Goal: Task Accomplishment & Management: Manage account settings

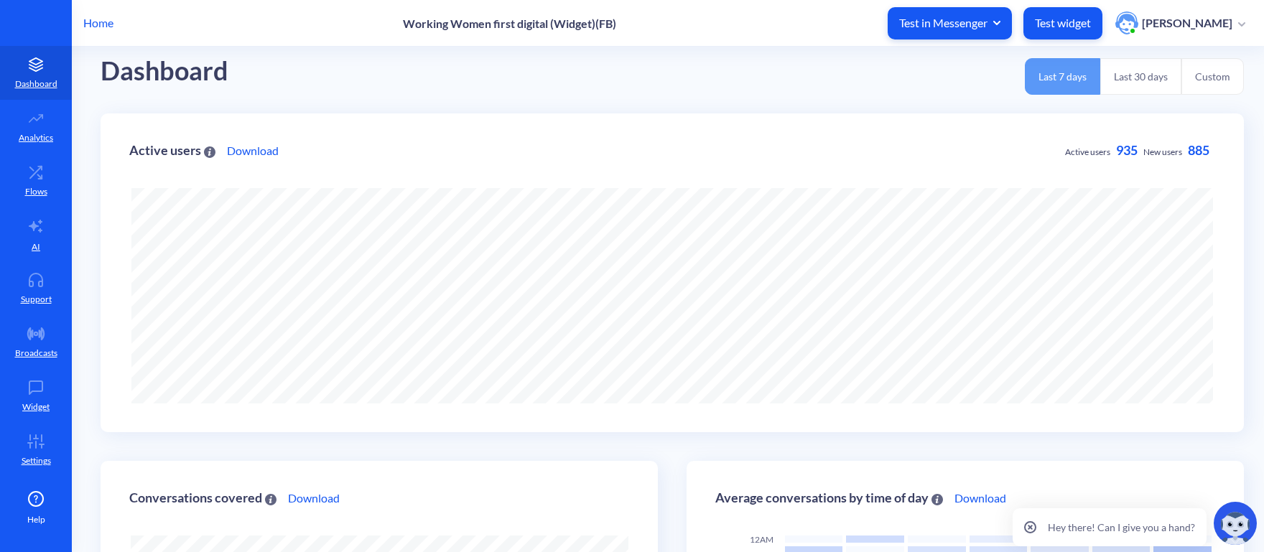
scroll to position [717633, 716922]
click at [43, 233] on icon at bounding box center [35, 226] width 17 height 17
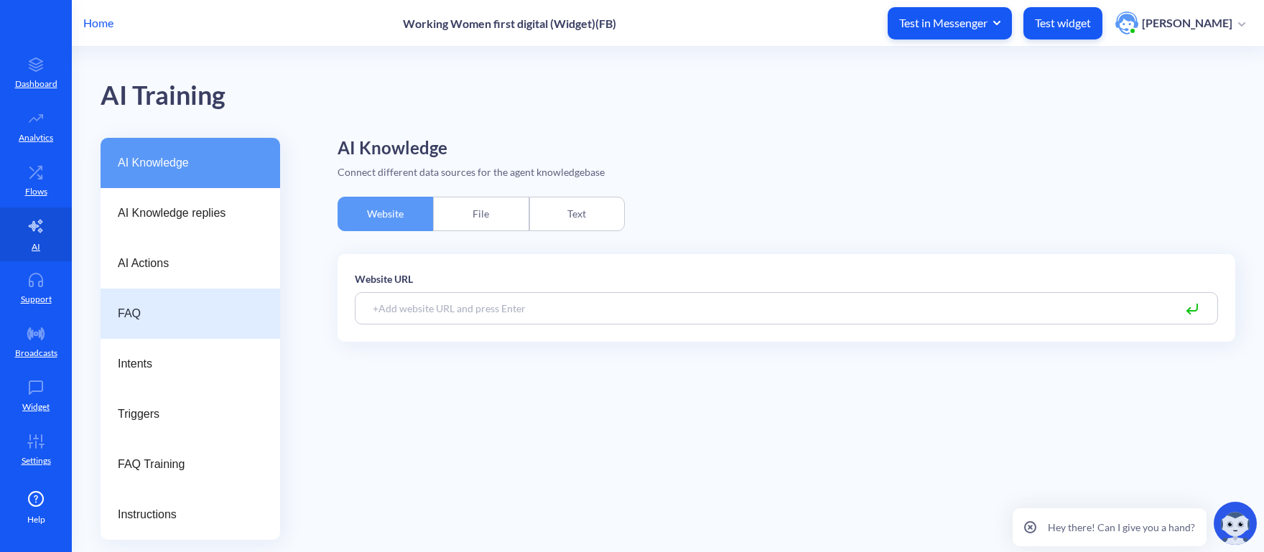
click at [182, 303] on div "FAQ" at bounding box center [191, 314] width 180 height 50
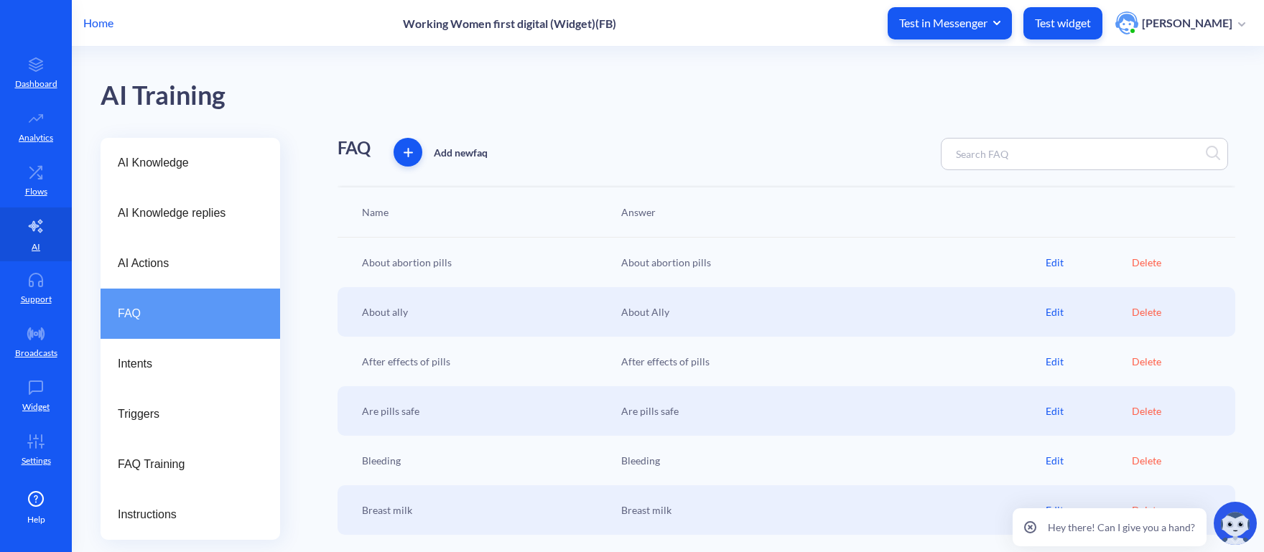
click at [98, 34] on div "Home Working Women first digital (Widget)(FB) Test in Messenger Test widget [PE…" at bounding box center [632, 23] width 1264 height 46
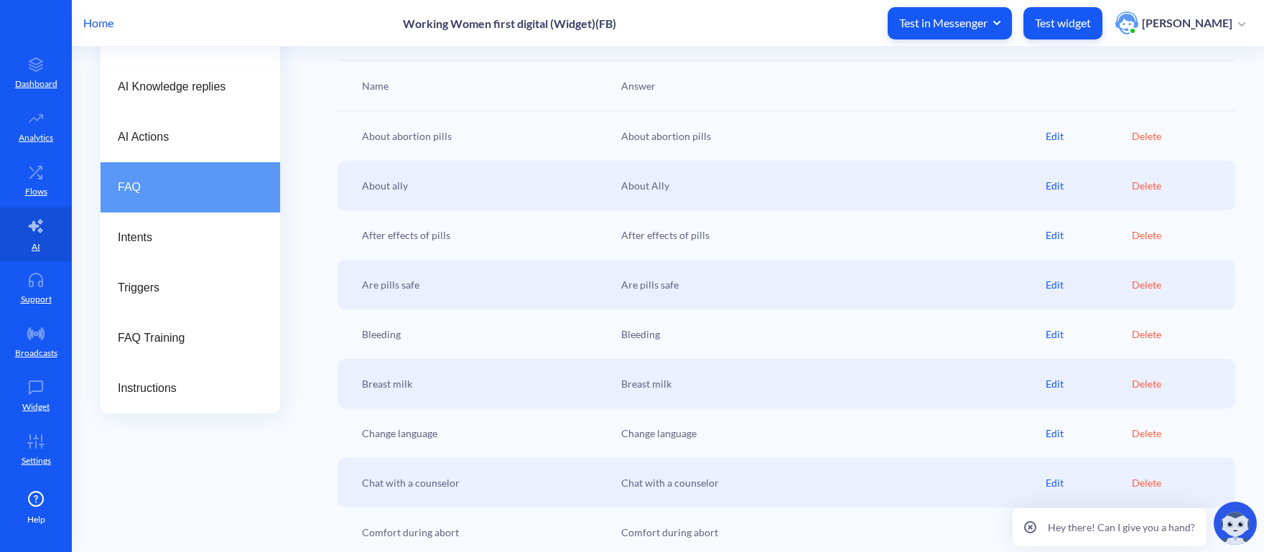
scroll to position [223, 0]
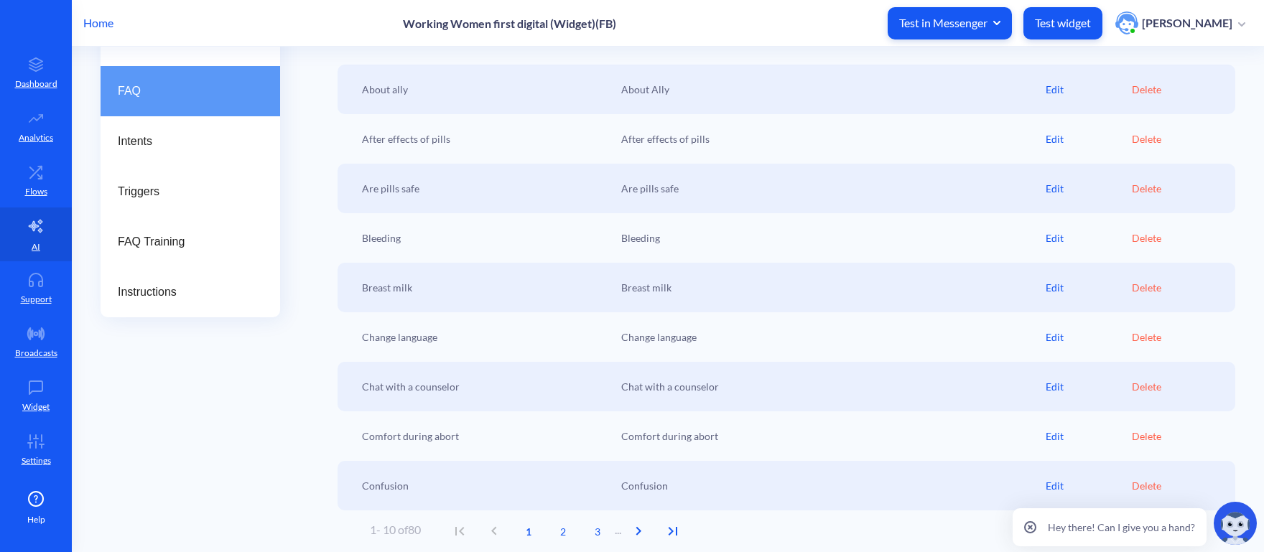
click at [86, 24] on p "Home" at bounding box center [98, 22] width 30 height 17
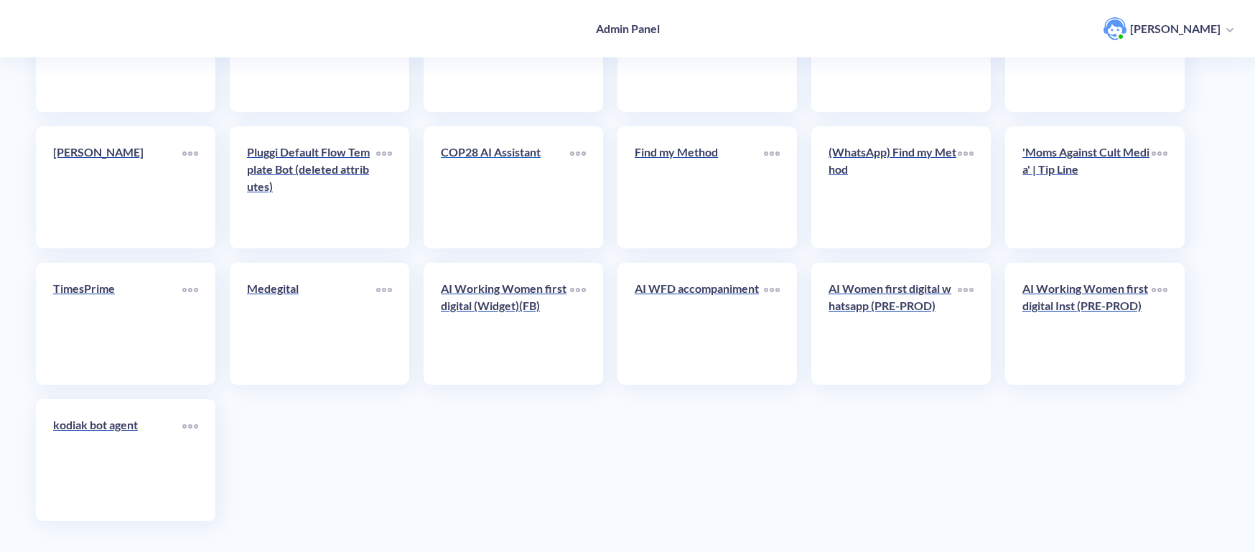
scroll to position [2491, 0]
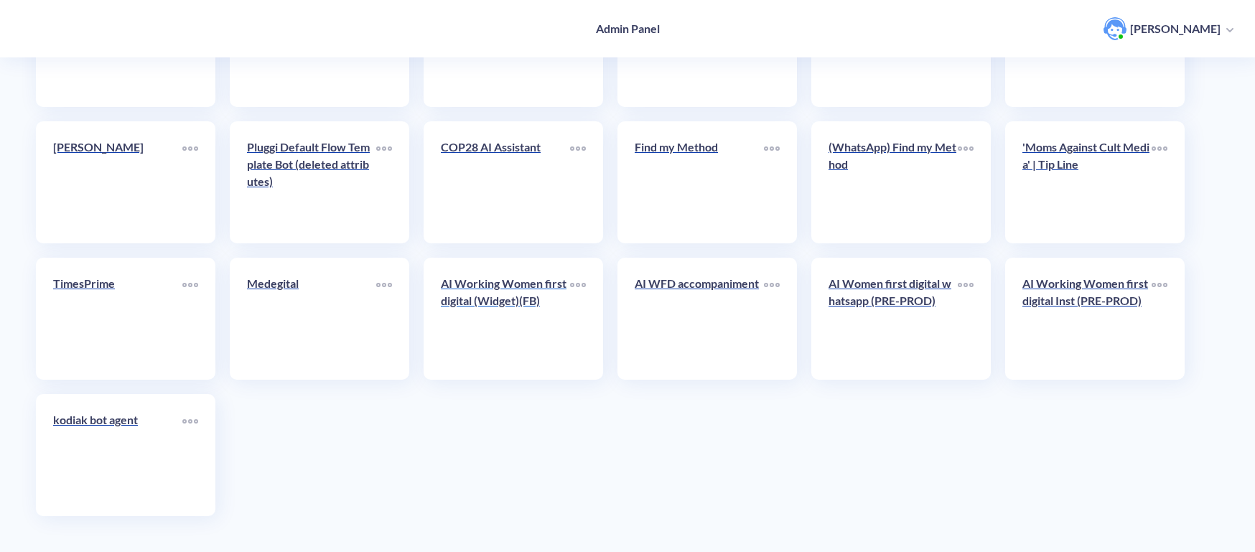
click at [484, 314] on div "AI Working Women first digital (Widget)(FB)" at bounding box center [505, 298] width 129 height 46
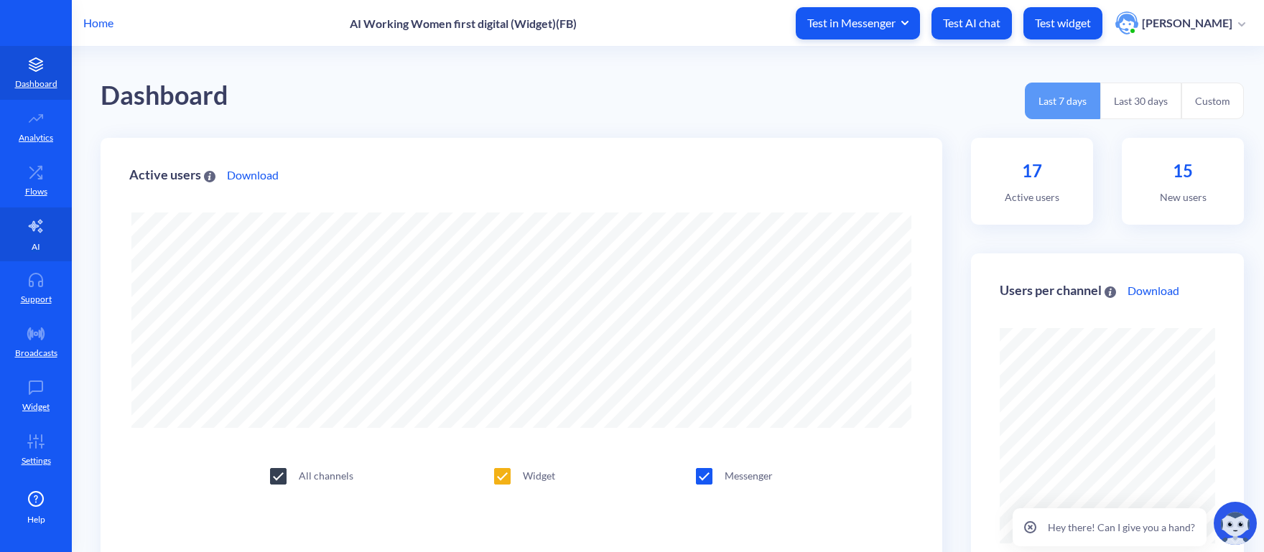
click at [34, 243] on p "AI" at bounding box center [36, 247] width 9 height 13
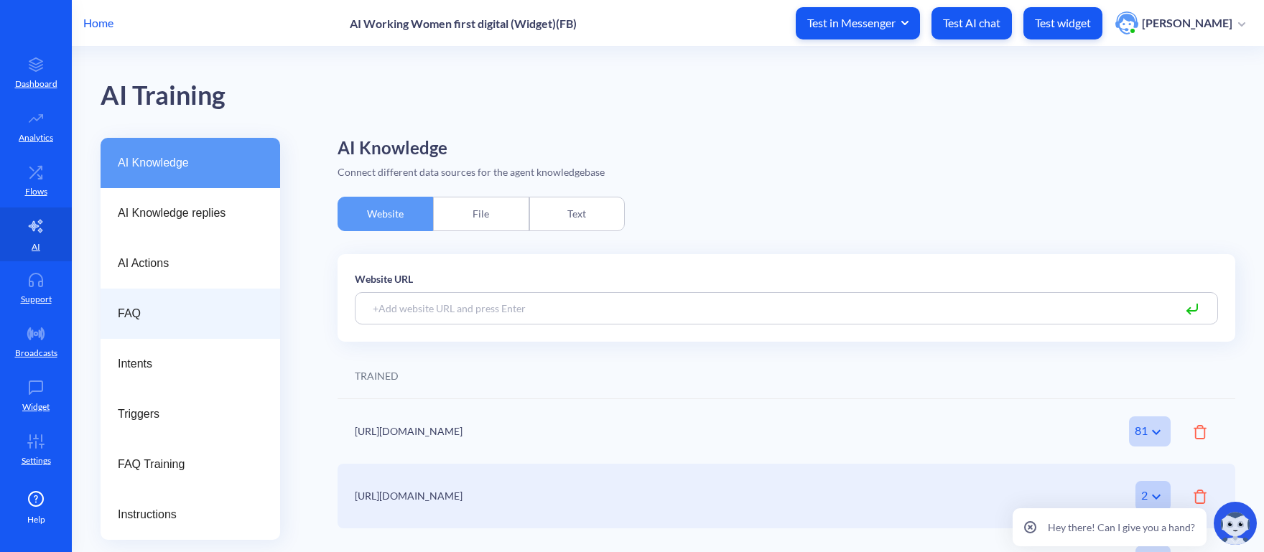
click at [161, 320] on span "FAQ" at bounding box center [185, 313] width 134 height 17
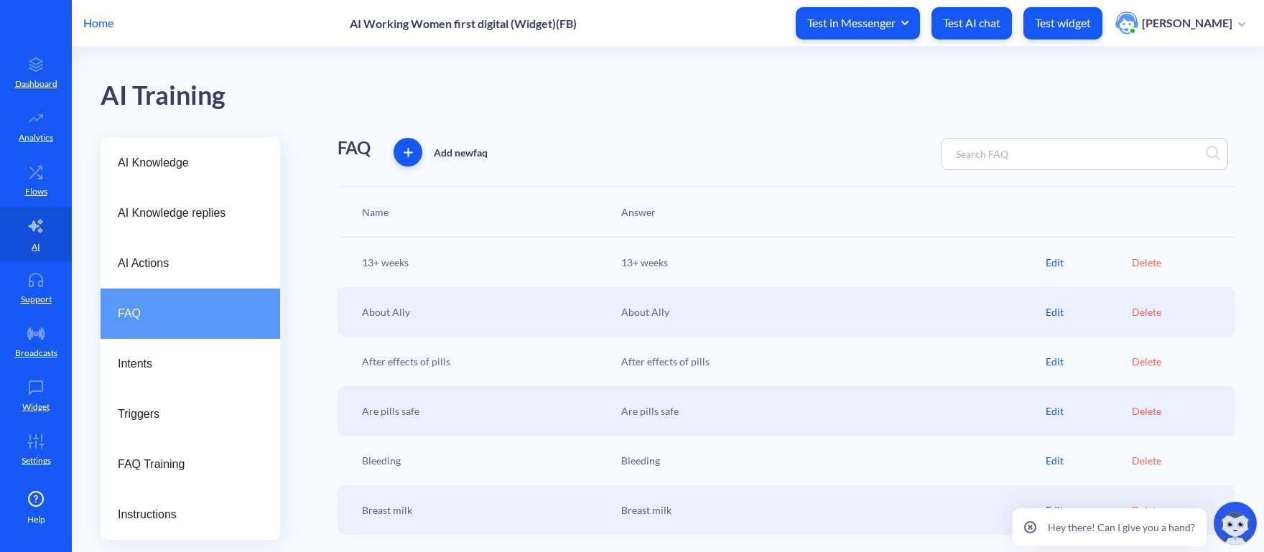
click at [1056, 261] on div "Edit" at bounding box center [1089, 262] width 86 height 15
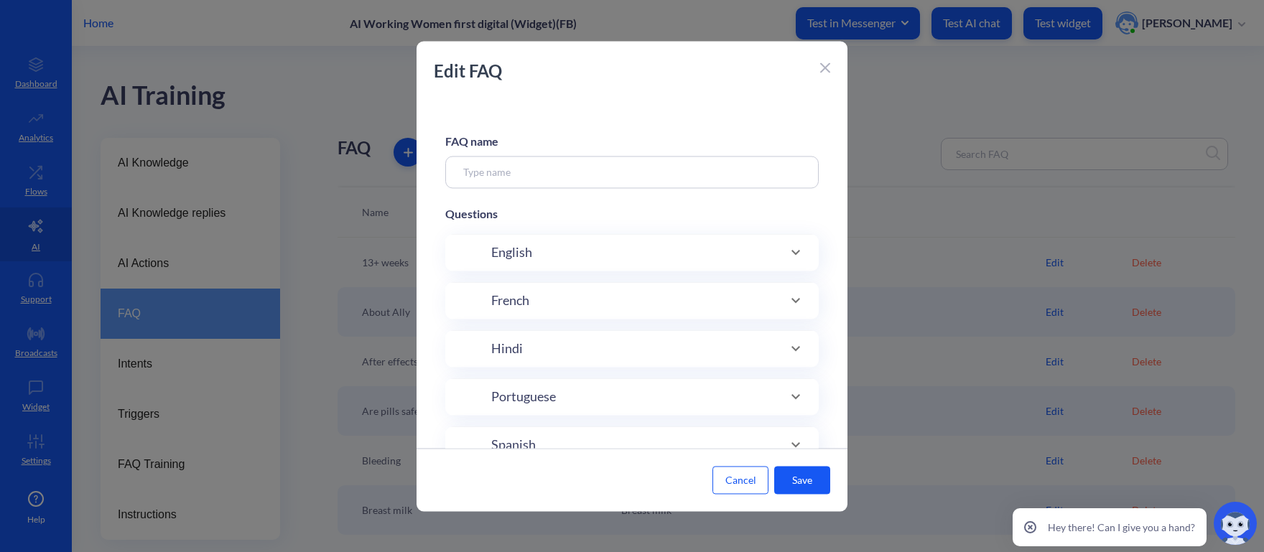
type input "13+ weeks"
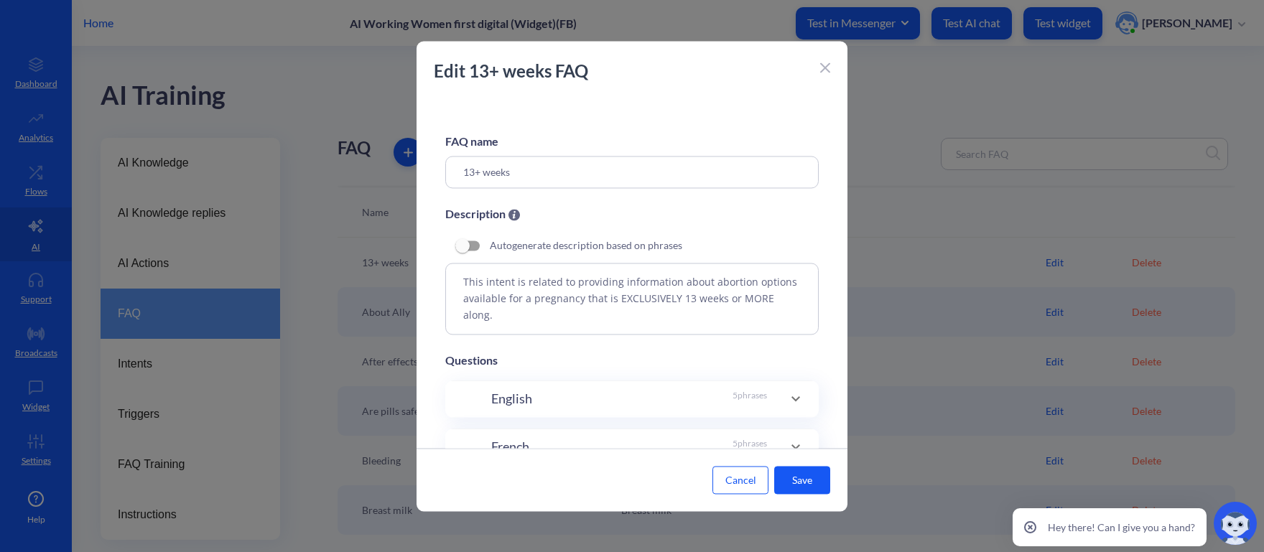
click at [829, 69] on icon at bounding box center [825, 68] width 10 height 10
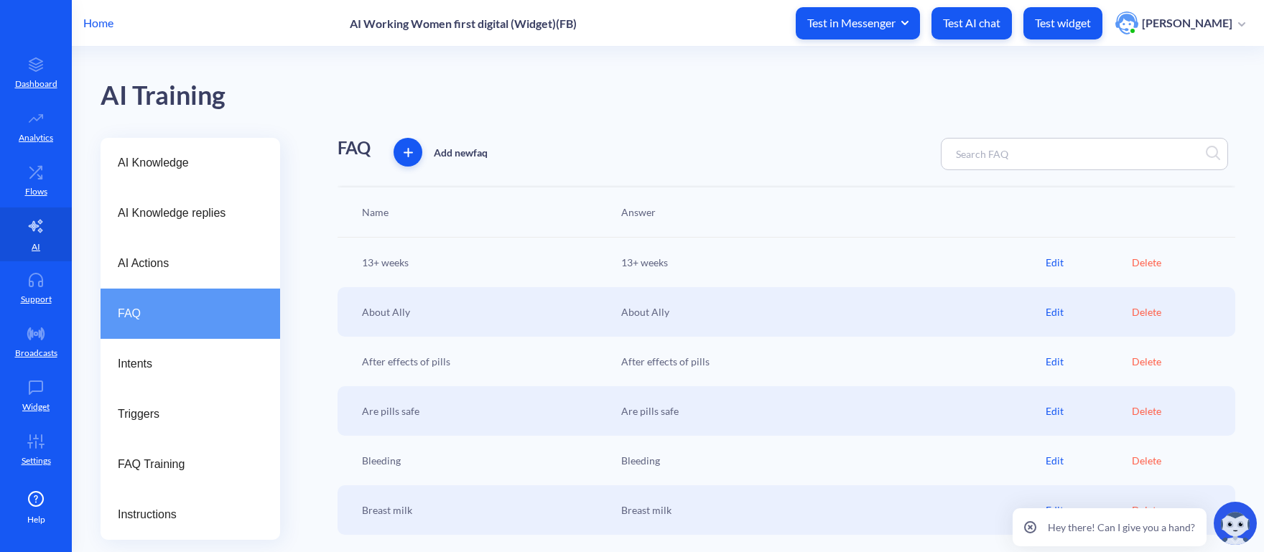
click at [1046, 314] on div "Edit" at bounding box center [1089, 312] width 86 height 15
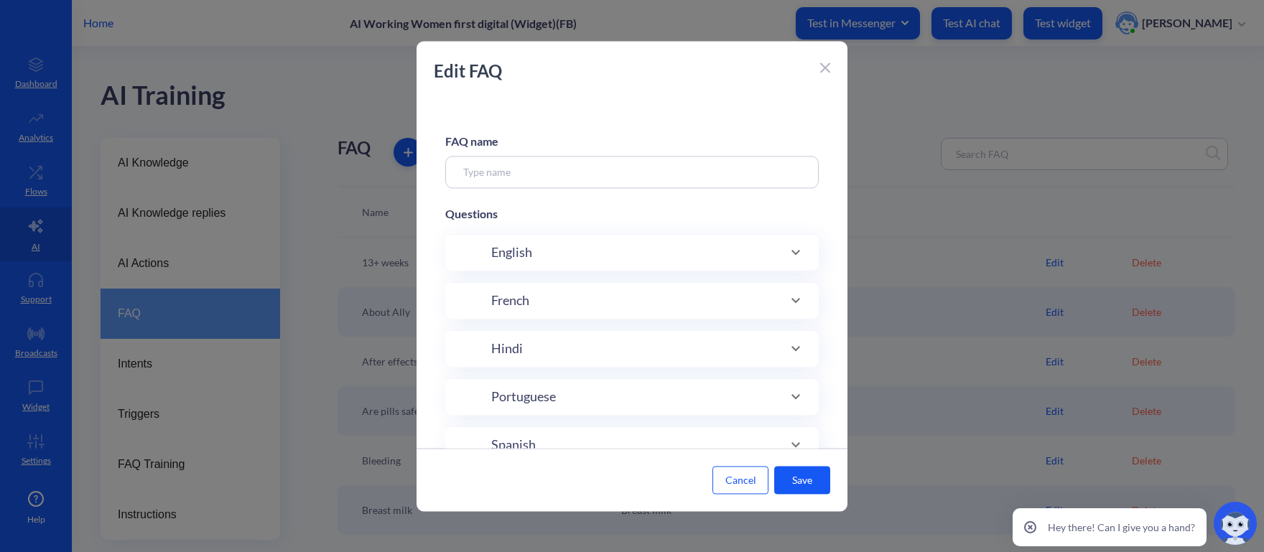
type input "About Ally"
click at [977, 226] on div at bounding box center [632, 276] width 1264 height 552
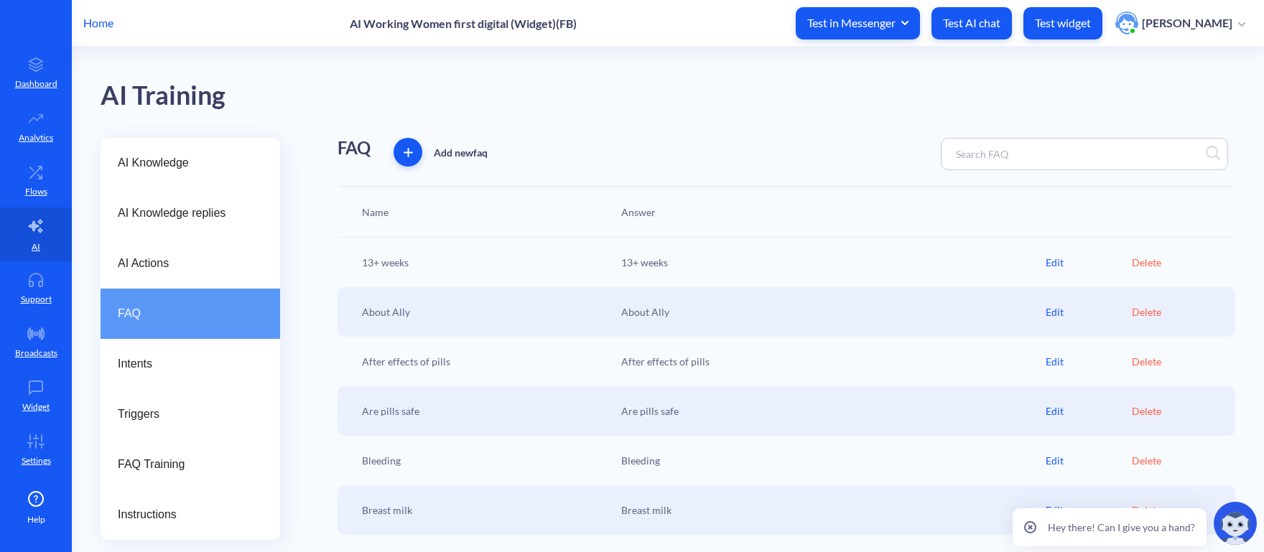
click at [1051, 266] on div "Edit" at bounding box center [1089, 262] width 86 height 15
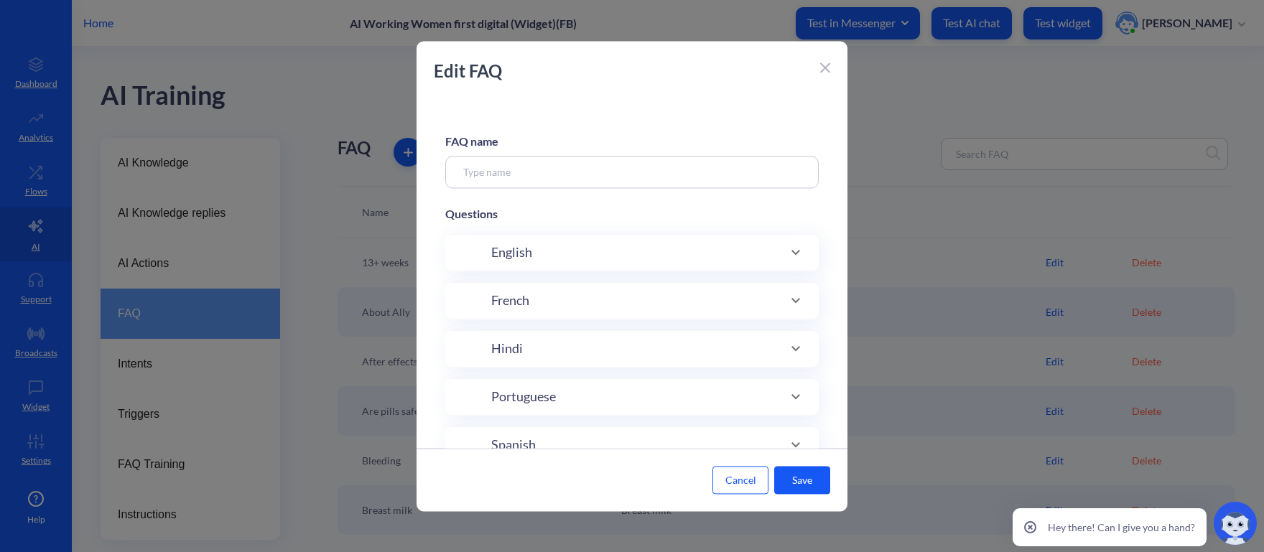
type input "13+ weeks"
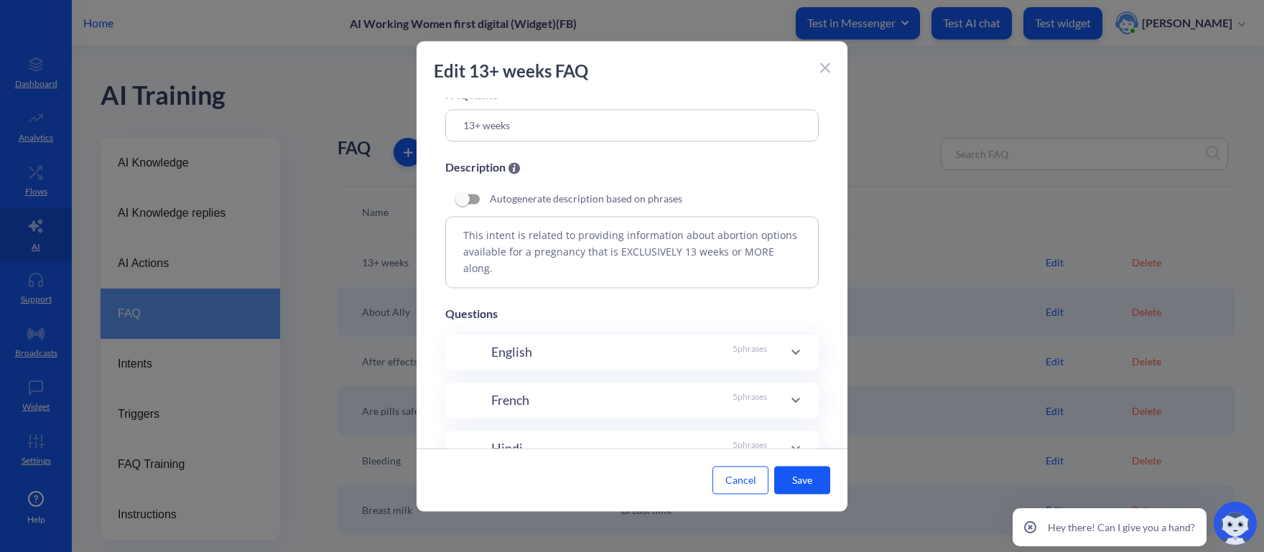
scroll to position [72, 0]
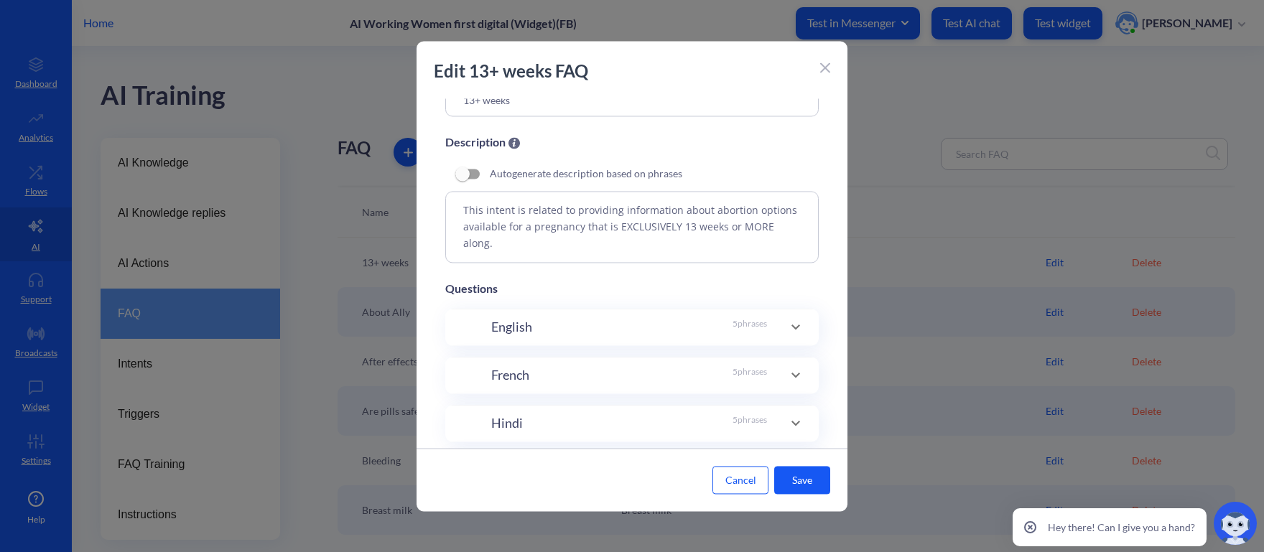
click at [779, 326] on span at bounding box center [796, 326] width 34 height 17
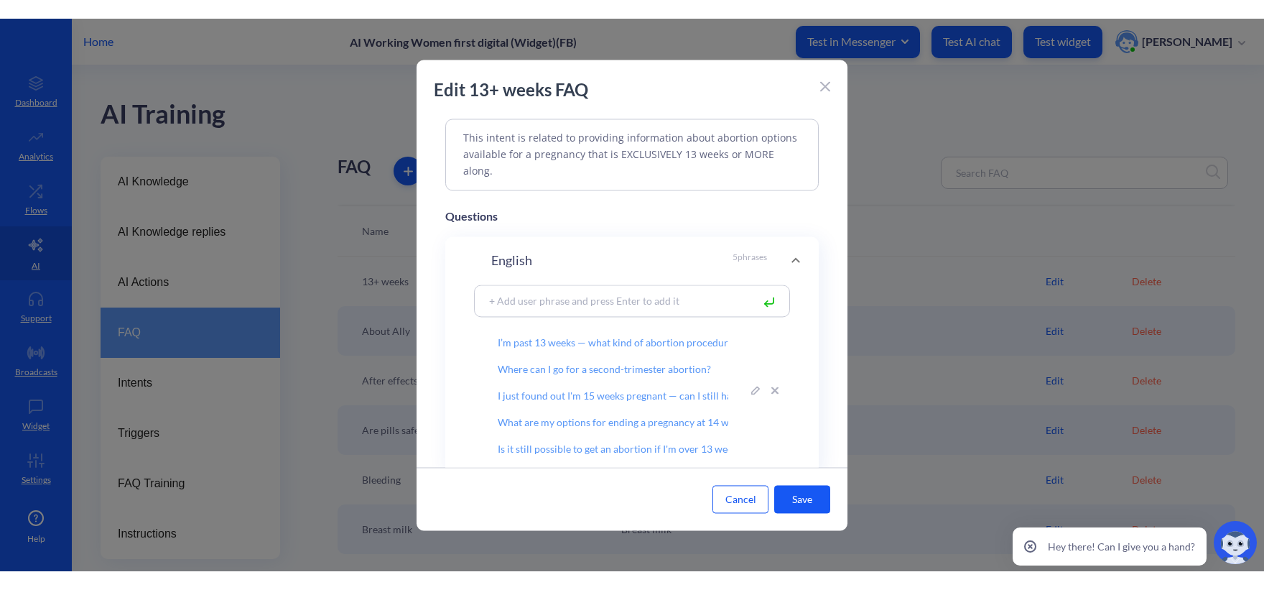
scroll to position [307, 0]
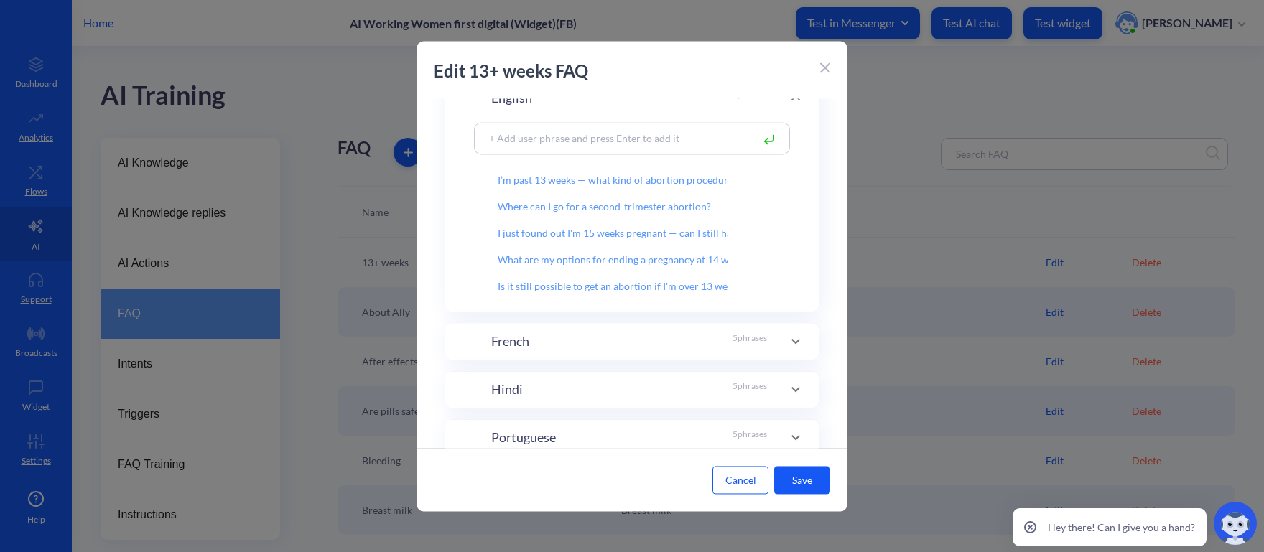
click at [942, 220] on div at bounding box center [632, 276] width 1264 height 552
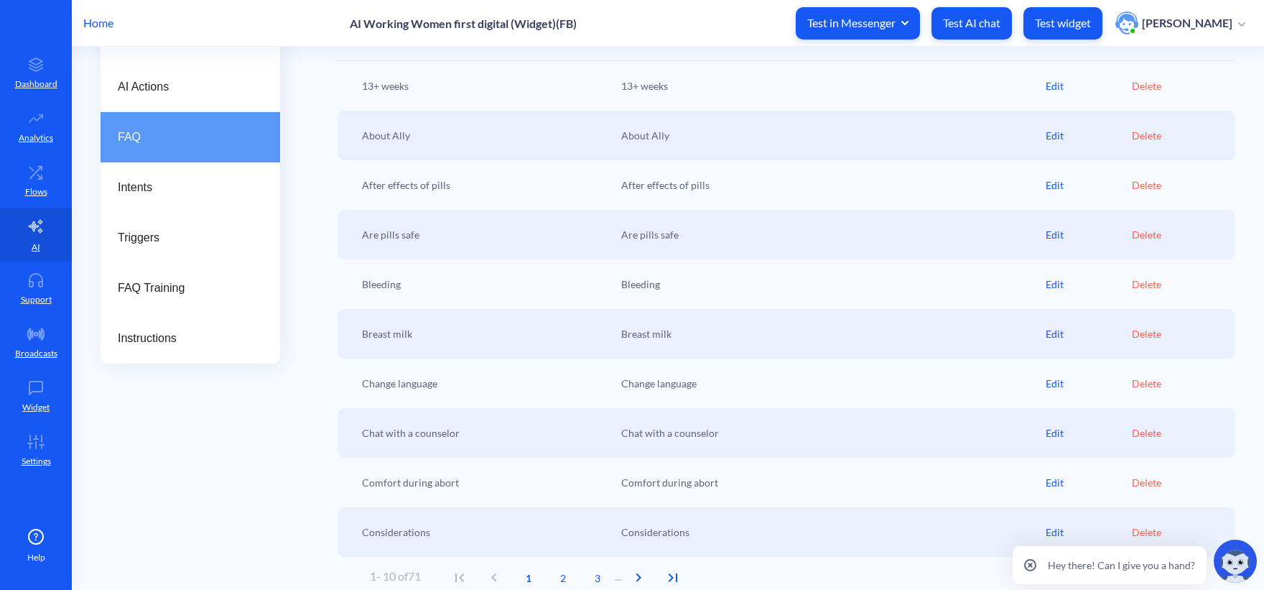
scroll to position [185, 0]
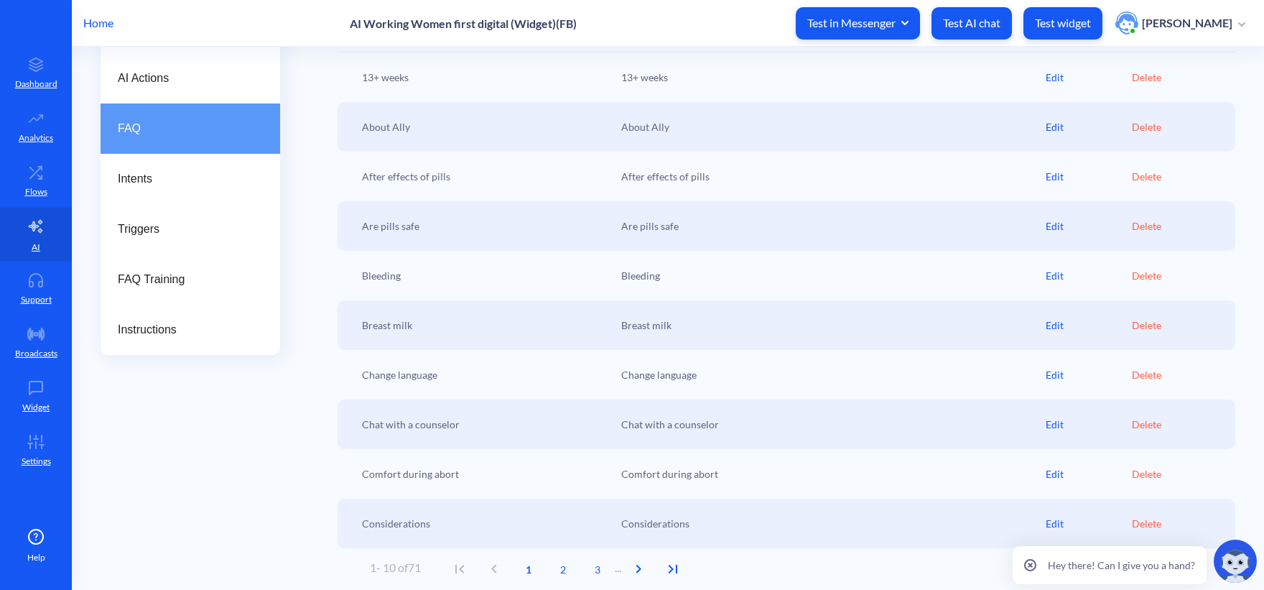
click at [231, 514] on div "AI Knowledge AI Knowledge replies AI Actions FAQ Intents Triggers FAQ Training …" at bounding box center [191, 271] width 180 height 637
click at [594, 568] on span "3" at bounding box center [597, 569] width 34 height 15
click at [572, 568] on span "2" at bounding box center [569, 569] width 34 height 15
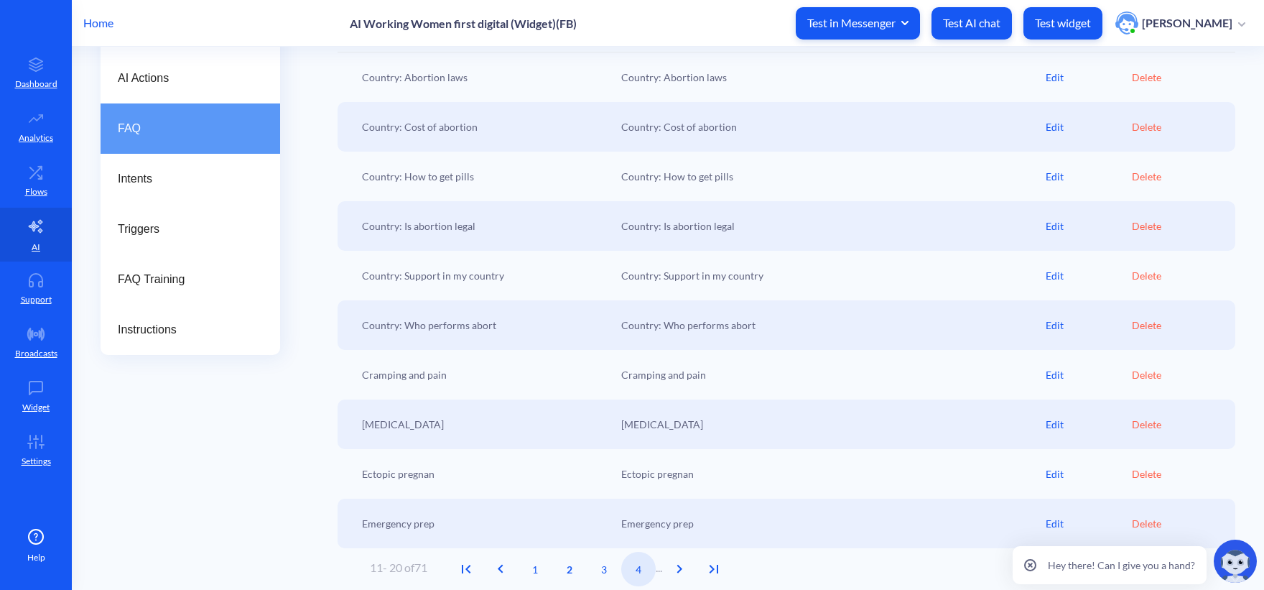
click at [644, 572] on span "4" at bounding box center [638, 569] width 34 height 15
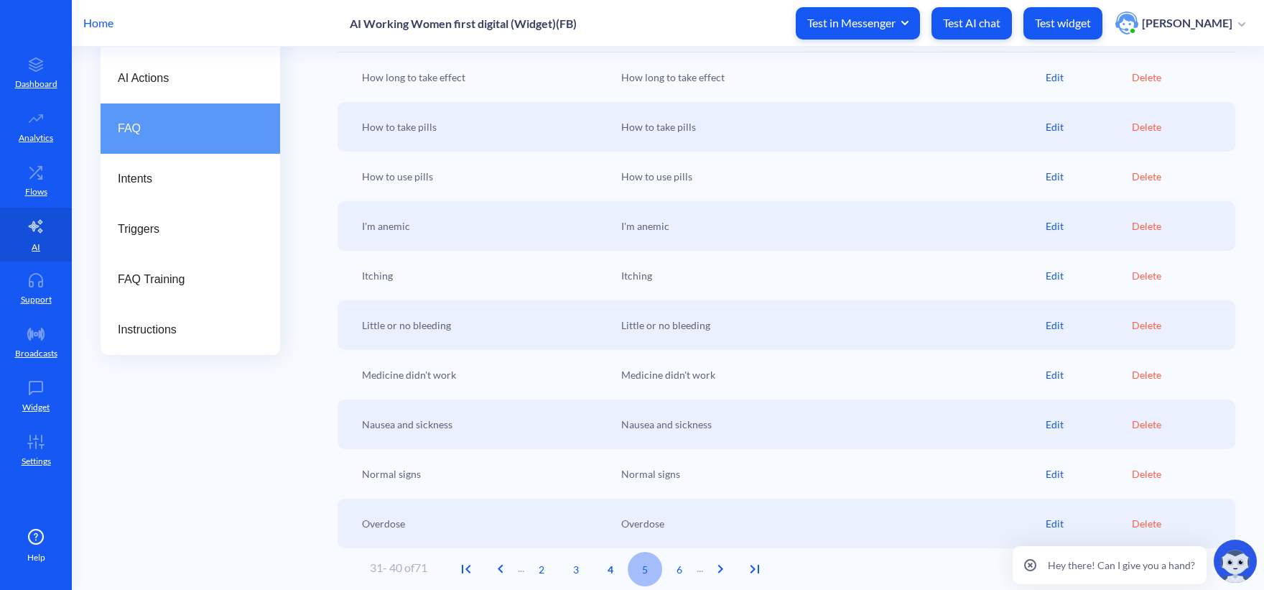
click at [655, 568] on span "5" at bounding box center [645, 569] width 34 height 15
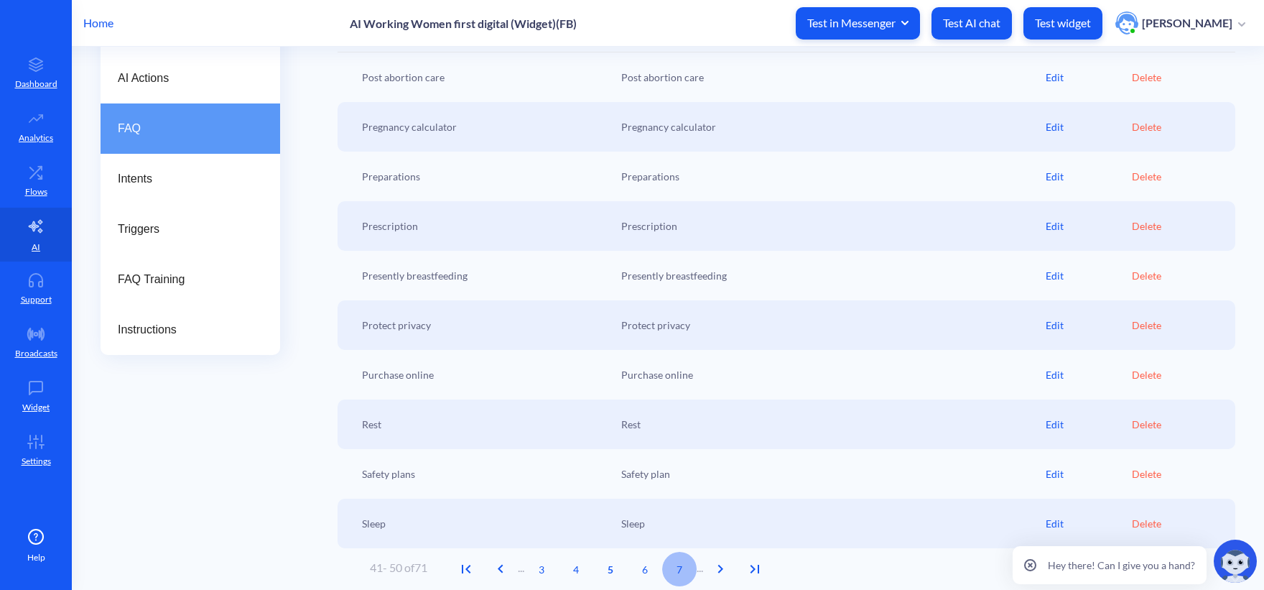
click at [684, 570] on span "7" at bounding box center [679, 569] width 34 height 15
click at [628, 572] on span "7" at bounding box center [610, 569] width 34 height 15
click at [651, 574] on span "8" at bounding box center [645, 569] width 34 height 15
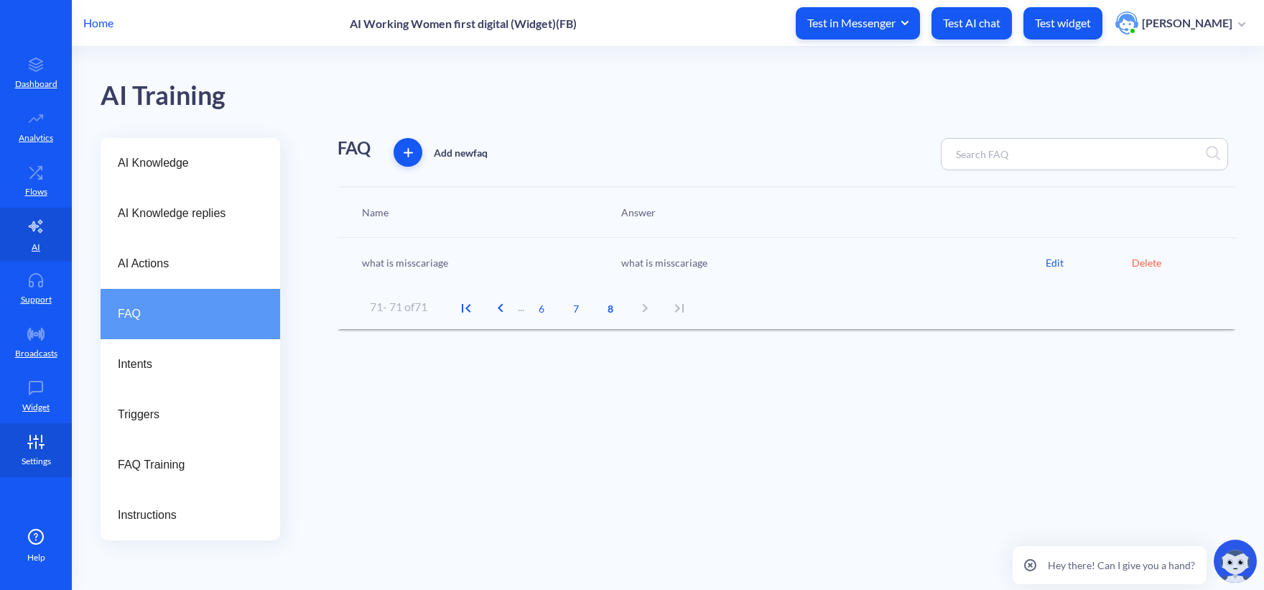
click at [33, 457] on p "Settings" at bounding box center [36, 461] width 29 height 13
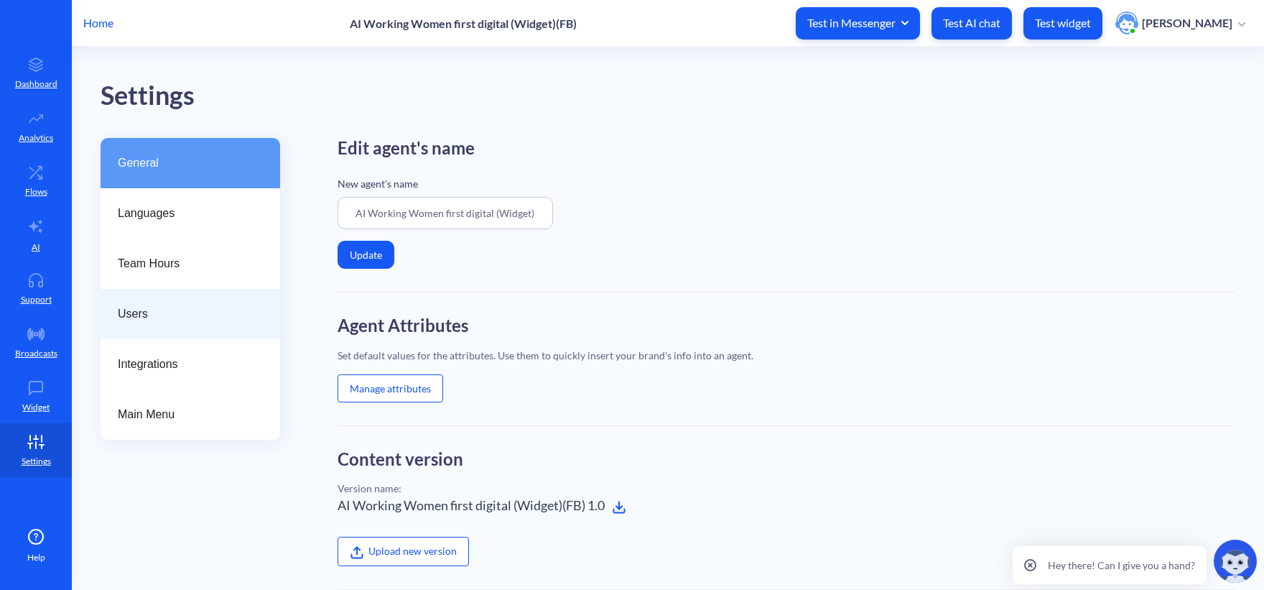
click at [135, 303] on div "Users" at bounding box center [191, 314] width 180 height 50
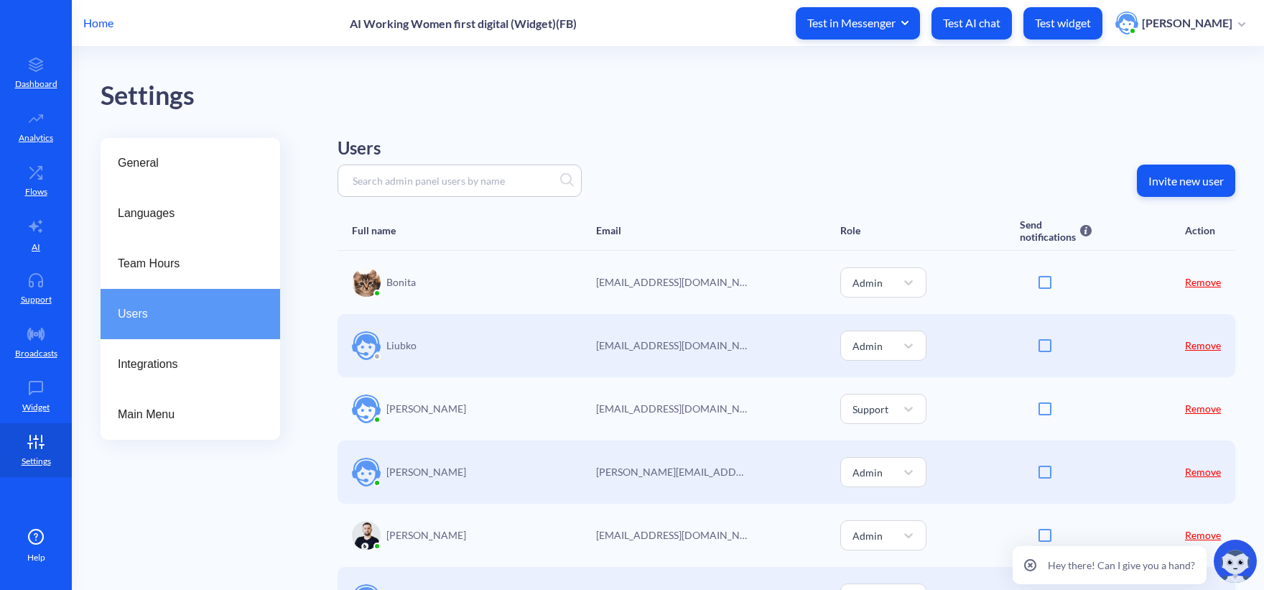
click at [1166, 182] on p "Invite new user" at bounding box center [1185, 181] width 75 height 14
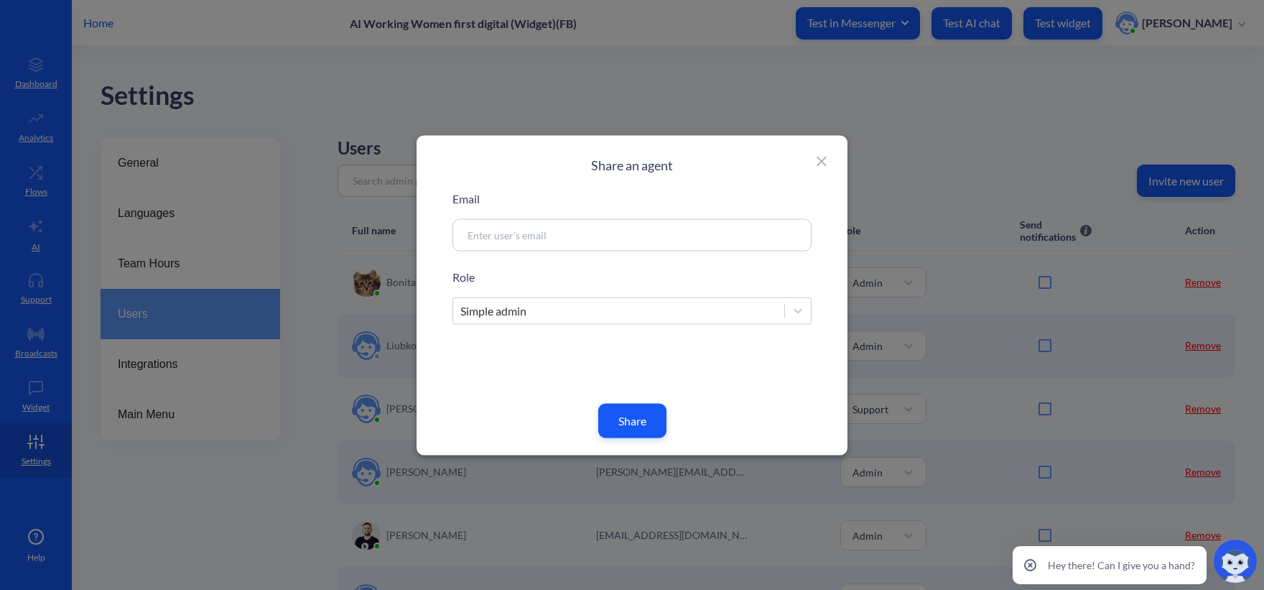
click at [559, 236] on input at bounding box center [614, 234] width 309 height 17
click at [616, 335] on div "Email Role Simple admin Share" at bounding box center [631, 314] width 359 height 248
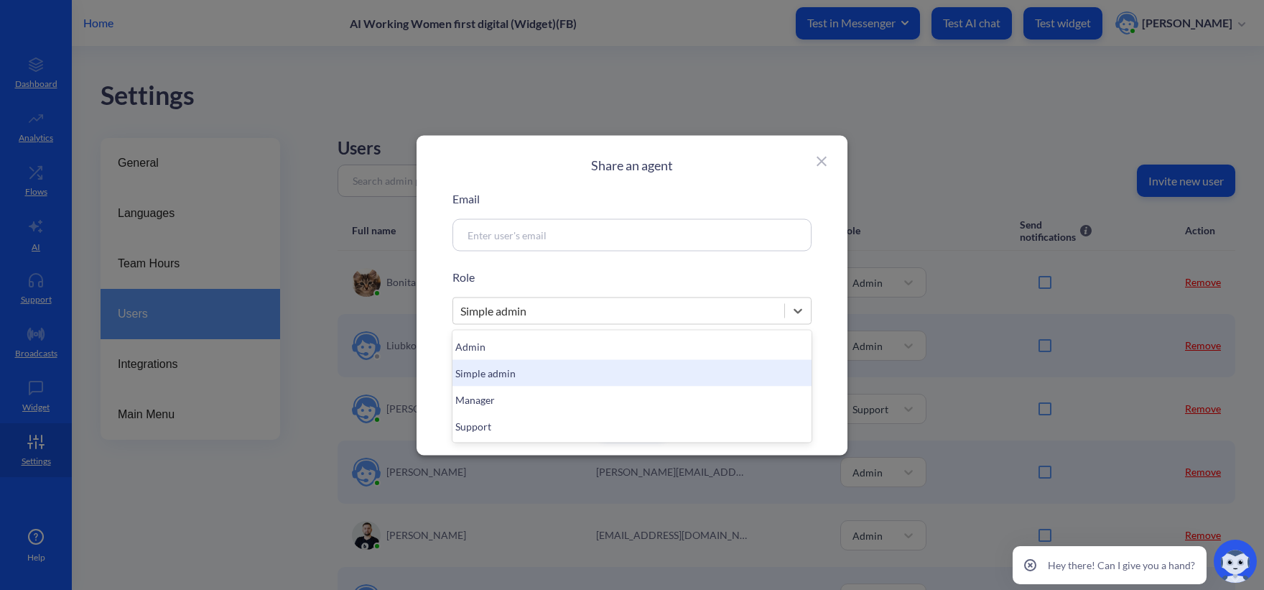
click at [596, 308] on div "Simple admin" at bounding box center [618, 310] width 331 height 26
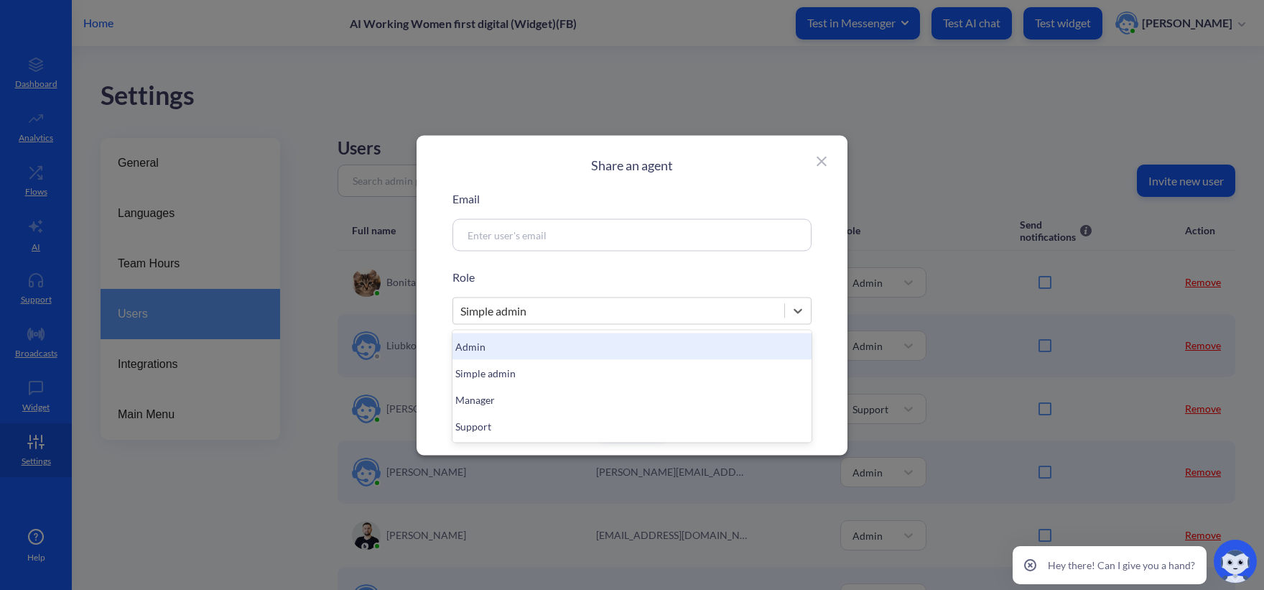
click at [544, 349] on div "Admin" at bounding box center [631, 346] width 359 height 27
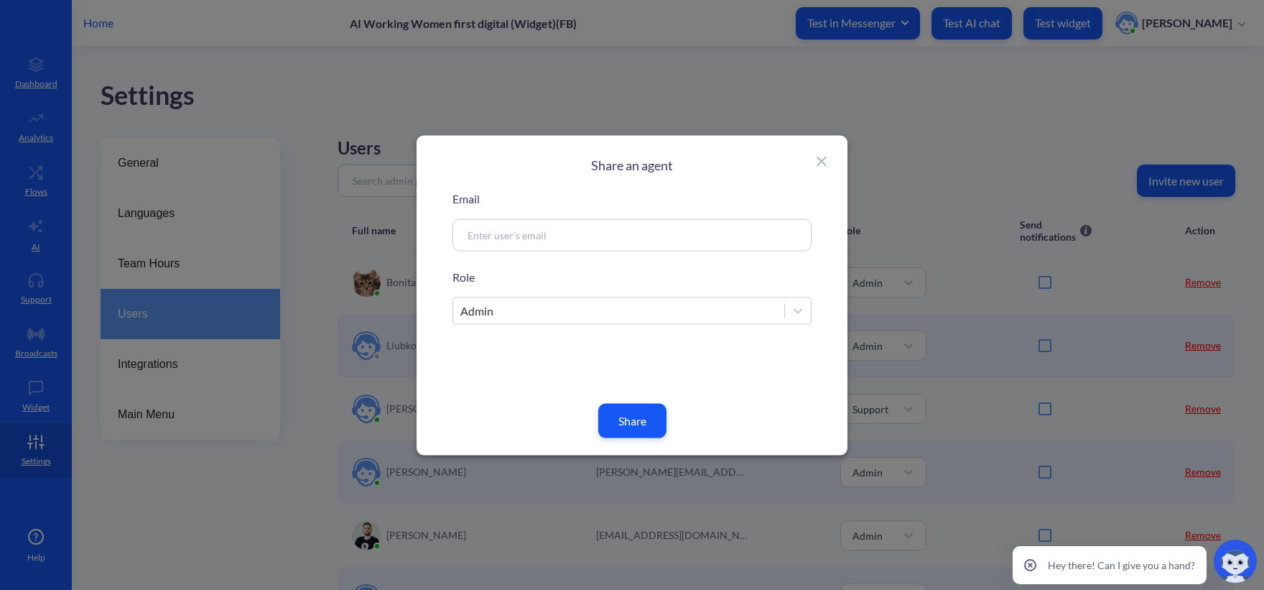
click at [516, 228] on input at bounding box center [614, 234] width 309 height 17
paste input "[EMAIL_ADDRESS][DOMAIN_NAME]"
type input "[EMAIL_ADDRESS][DOMAIN_NAME]"
click at [605, 424] on button "Share" at bounding box center [632, 420] width 68 height 34
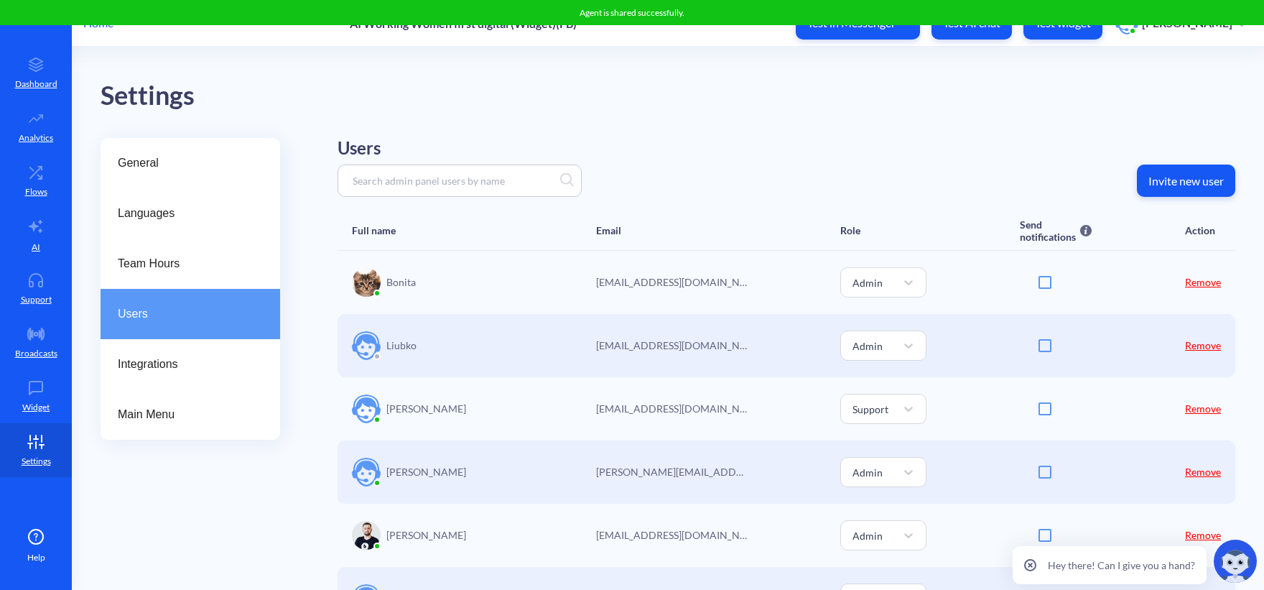
click at [636, 414] on p "[EMAIL_ADDRESS][DOMAIN_NAME]" at bounding box center [671, 408] width 151 height 15
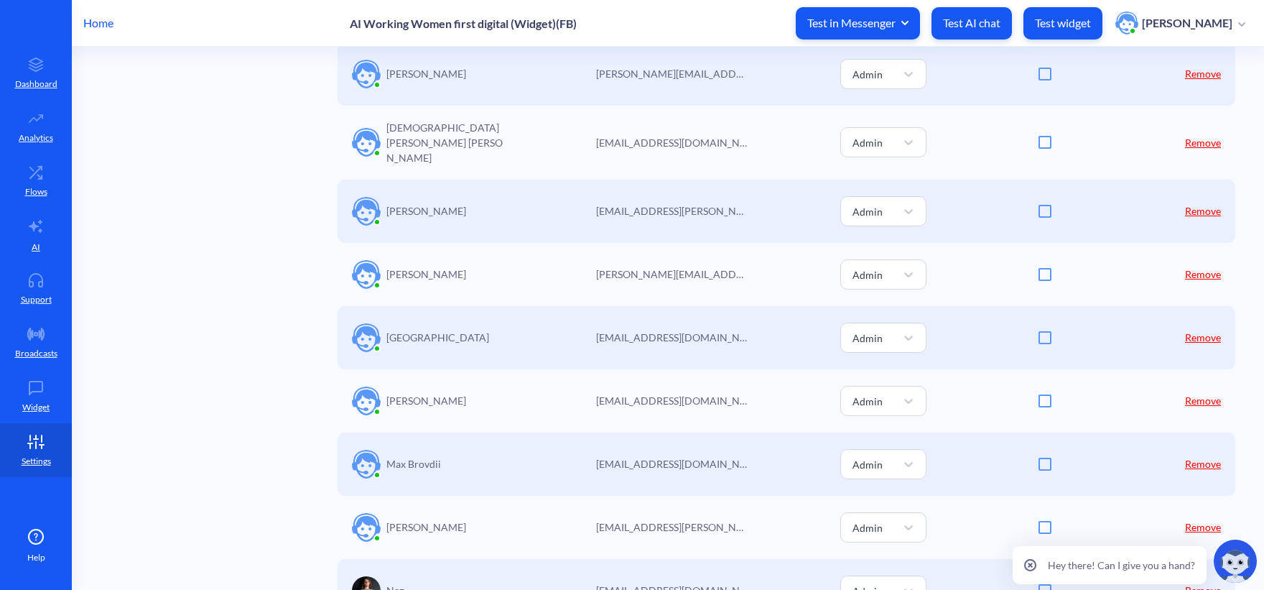
scroll to position [1087, 0]
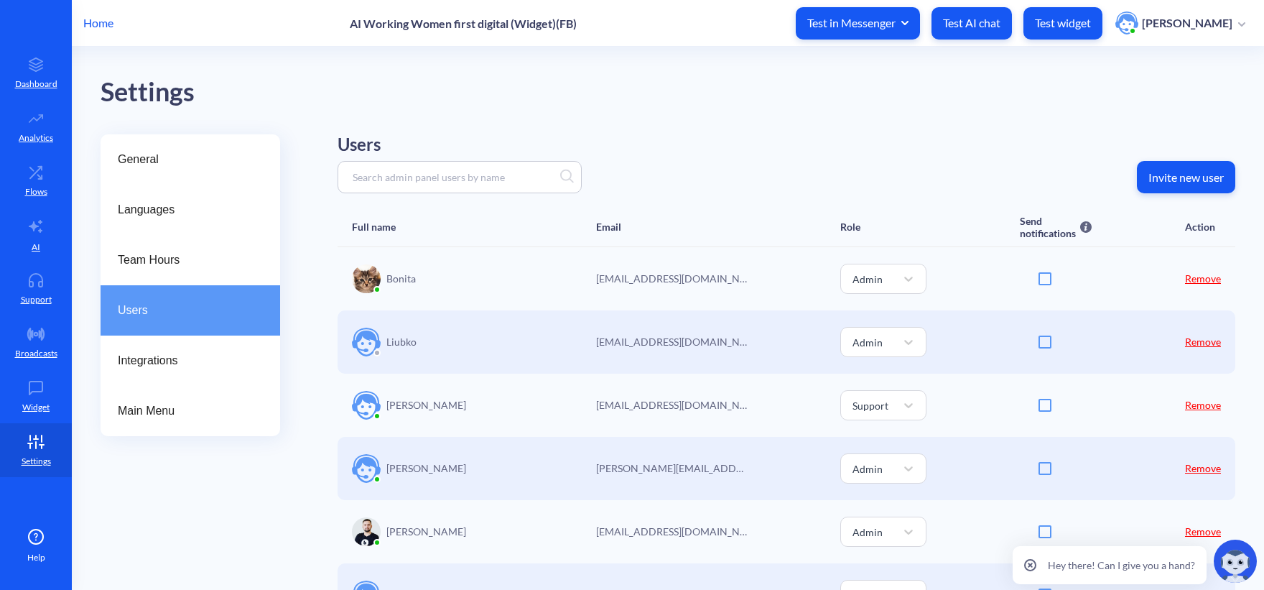
scroll to position [0, 0]
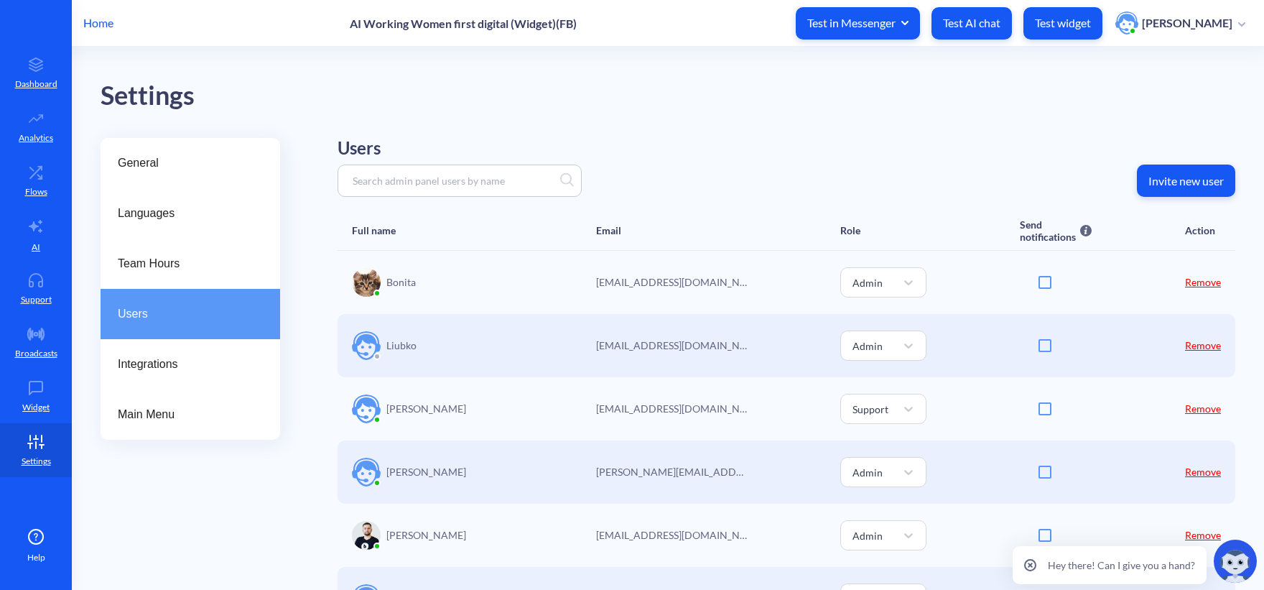
click at [32, 233] on icon at bounding box center [35, 226] width 17 height 17
